Goal: Answer question/provide support

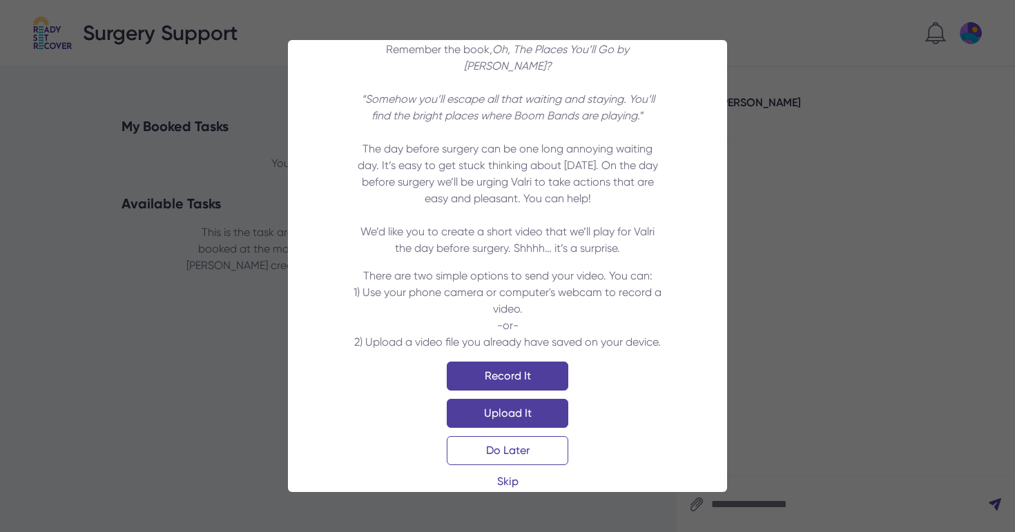
scroll to position [65, 0]
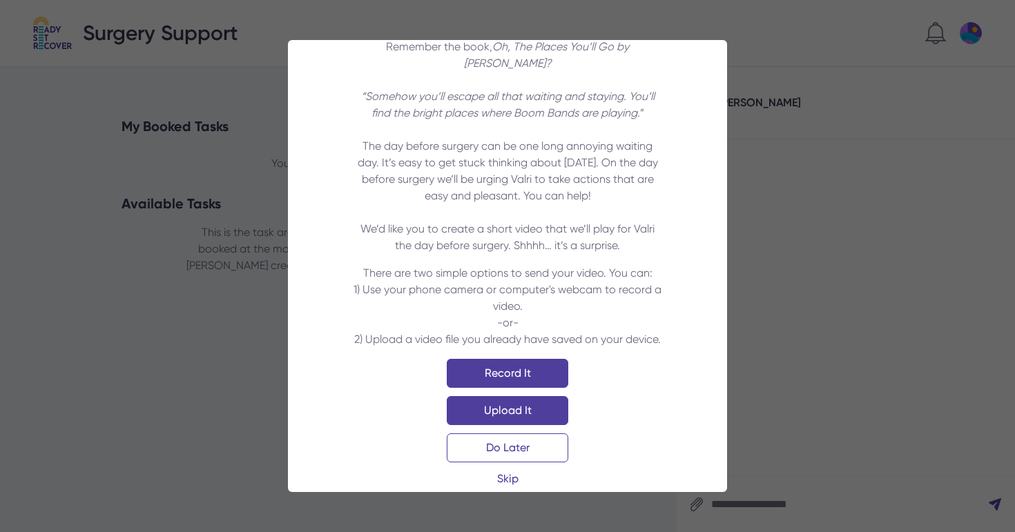
click at [542, 160] on p "Remember the book, Oh, The Places You’ll Go by [PERSON_NAME]? “Somehow you’ll e…" at bounding box center [507, 146] width 313 height 215
click at [544, 433] on link "Do Later" at bounding box center [507, 447] width 121 height 29
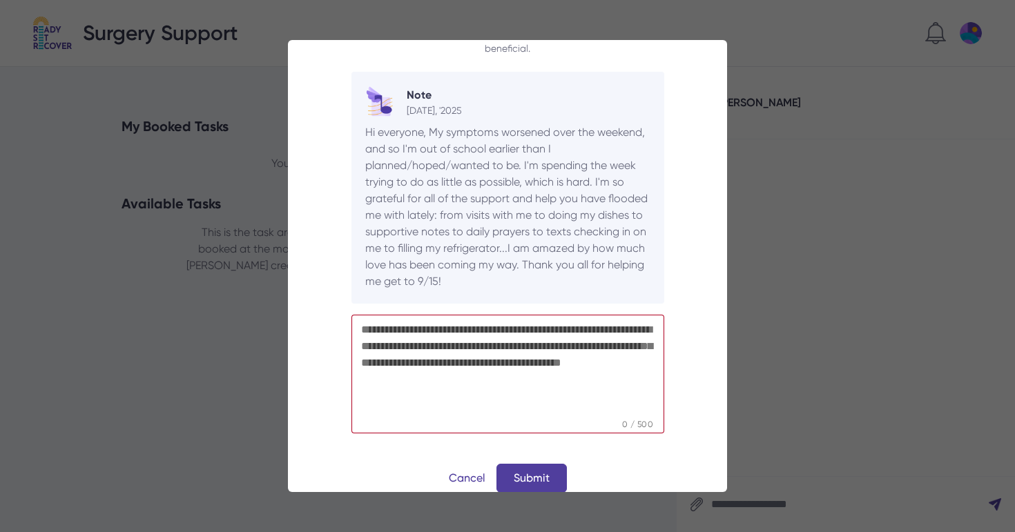
scroll to position [112, 0]
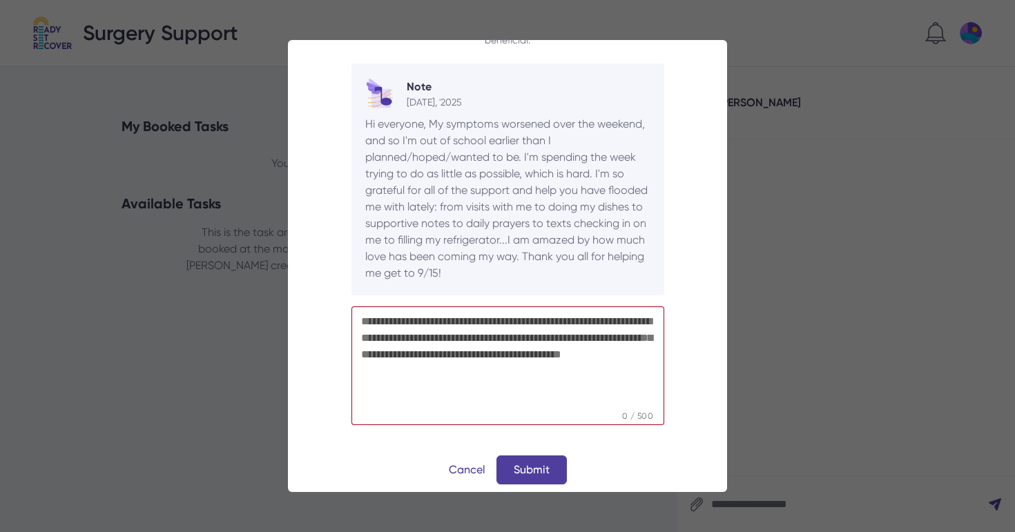
click at [518, 314] on textarea at bounding box center [507, 358] width 313 height 104
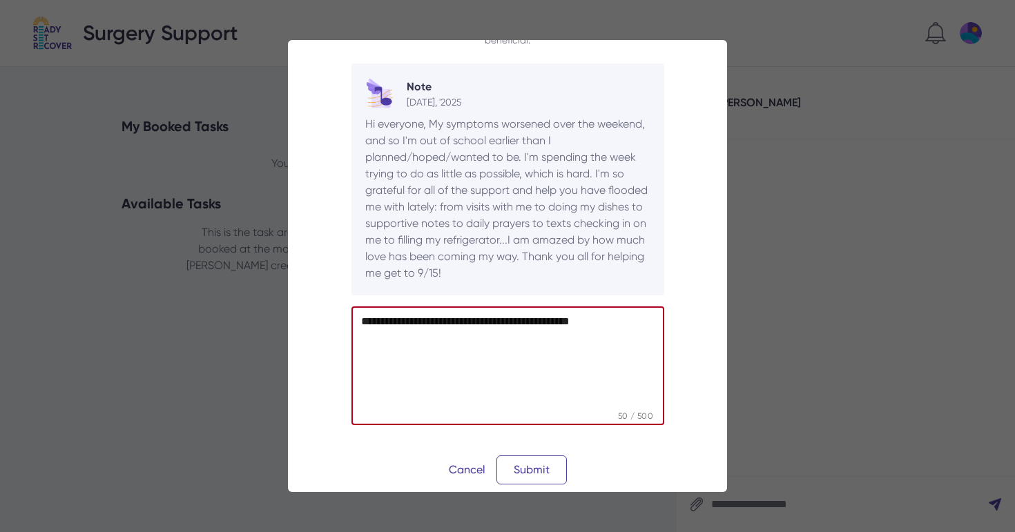
type textarea "**********"
click at [529, 461] on button "Submit" at bounding box center [531, 469] width 70 height 29
